Goal: Transaction & Acquisition: Purchase product/service

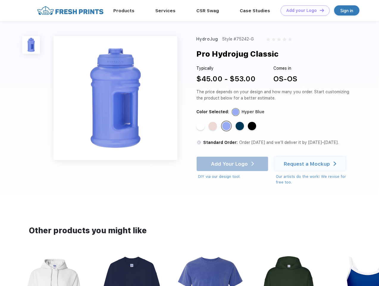
click at [303, 10] on link "Add your Logo Design Tool" at bounding box center [305, 10] width 49 height 10
click at [0, 0] on div "Design Tool" at bounding box center [0, 0] width 0 height 0
click at [319, 10] on link "Add your Logo Design Tool" at bounding box center [305, 10] width 49 height 10
click at [31, 45] on img at bounding box center [31, 45] width 18 height 18
click at [201, 126] on div "Standard Color" at bounding box center [200, 126] width 8 height 8
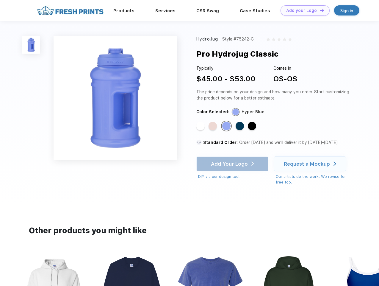
click at [213, 126] on div "Standard Color" at bounding box center [213, 126] width 8 height 8
click at [227, 126] on div "Standard Color" at bounding box center [226, 126] width 8 height 8
click at [240, 126] on div "Standard Color" at bounding box center [240, 126] width 8 height 8
click at [253, 126] on div "Standard Color" at bounding box center [252, 126] width 8 height 8
click at [233, 164] on div "Add Your Logo DIY via our design tool. Ah shoot! This product isn't up in our d…" at bounding box center [232, 167] width 72 height 23
